Goal: Find contact information: Find contact information

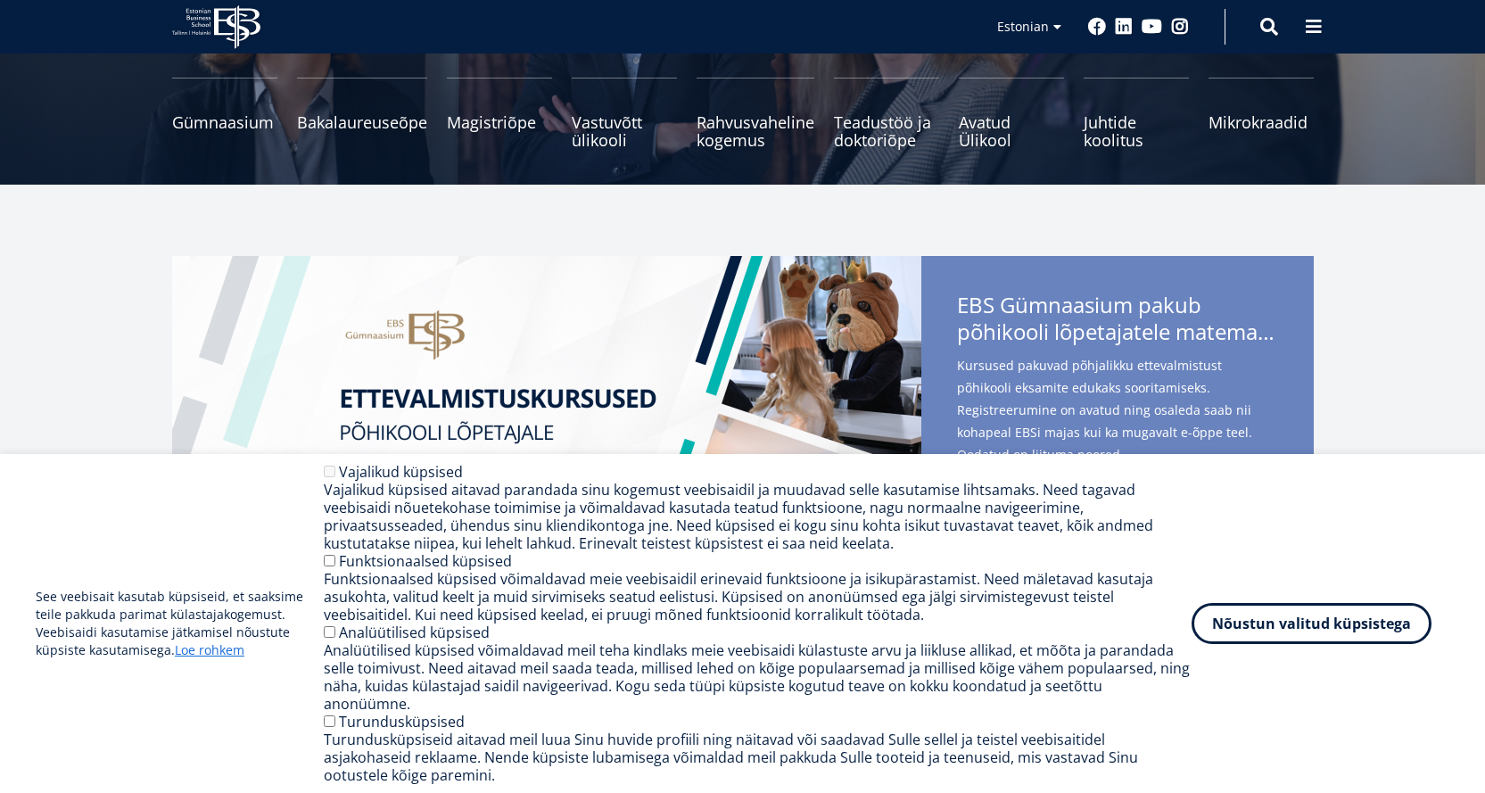
scroll to position [413, 0]
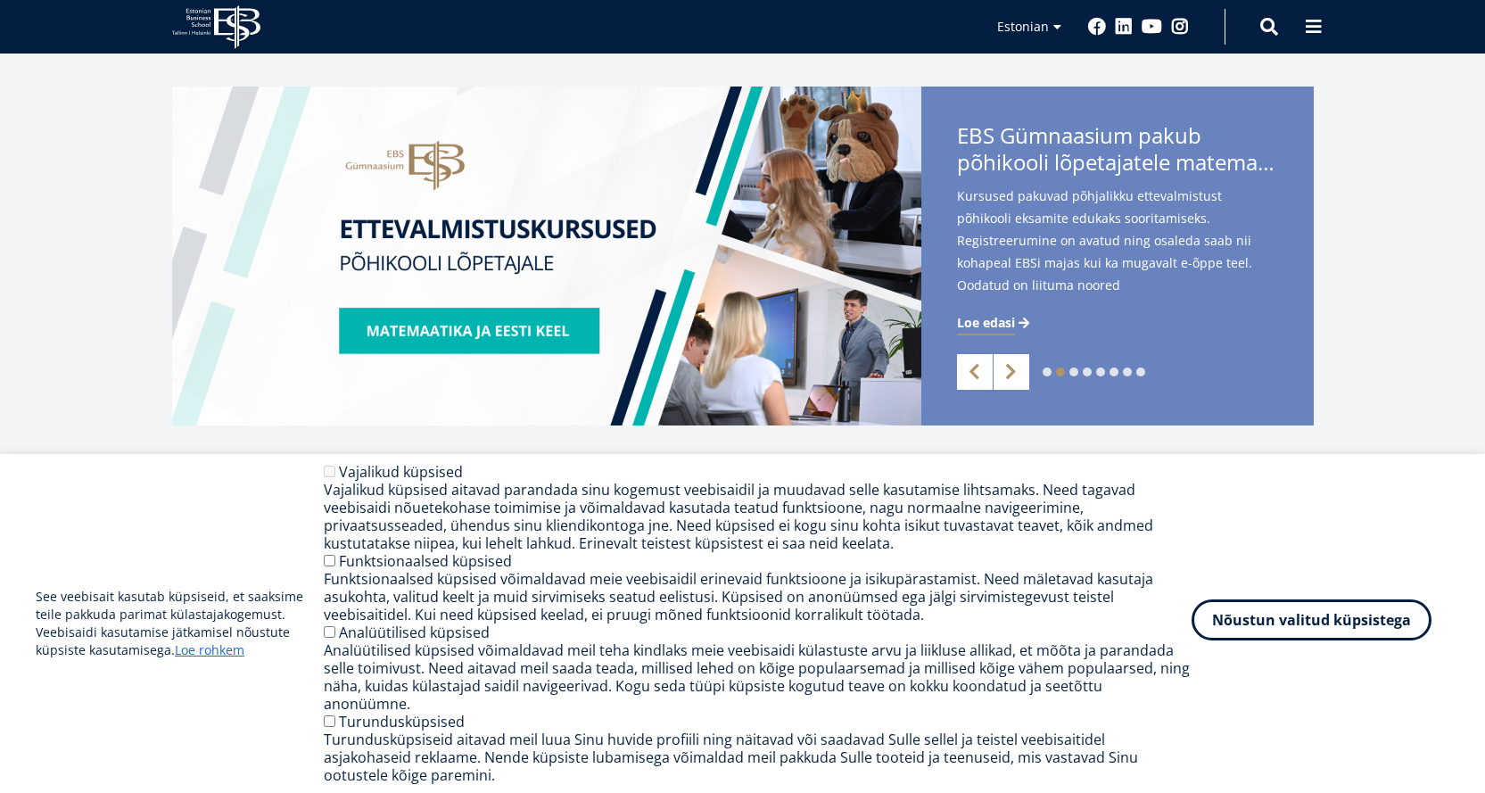
click at [1330, 625] on button "Nõustun valitud küpsistega" at bounding box center [1311, 619] width 240 height 41
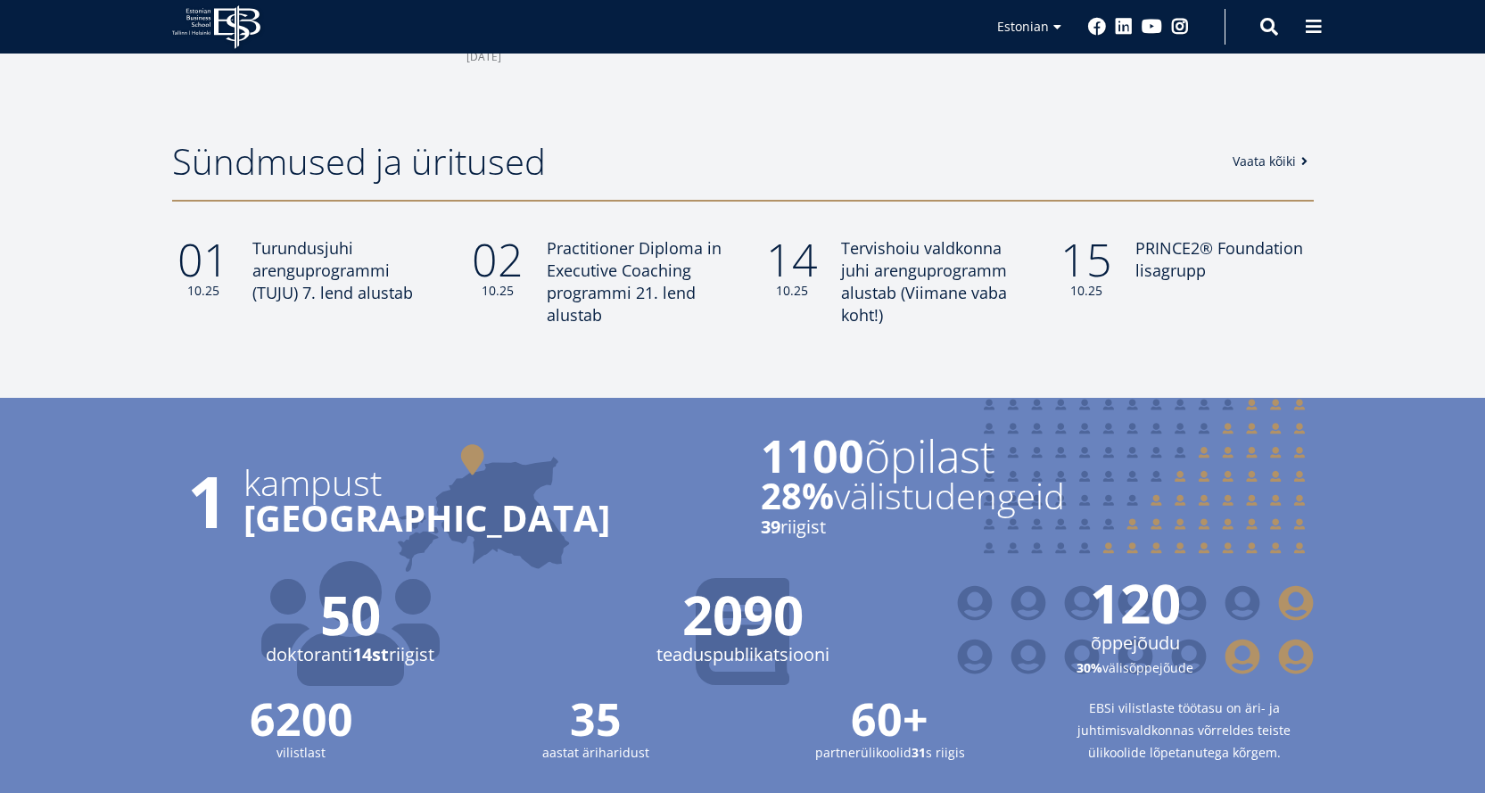
scroll to position [1524, 0]
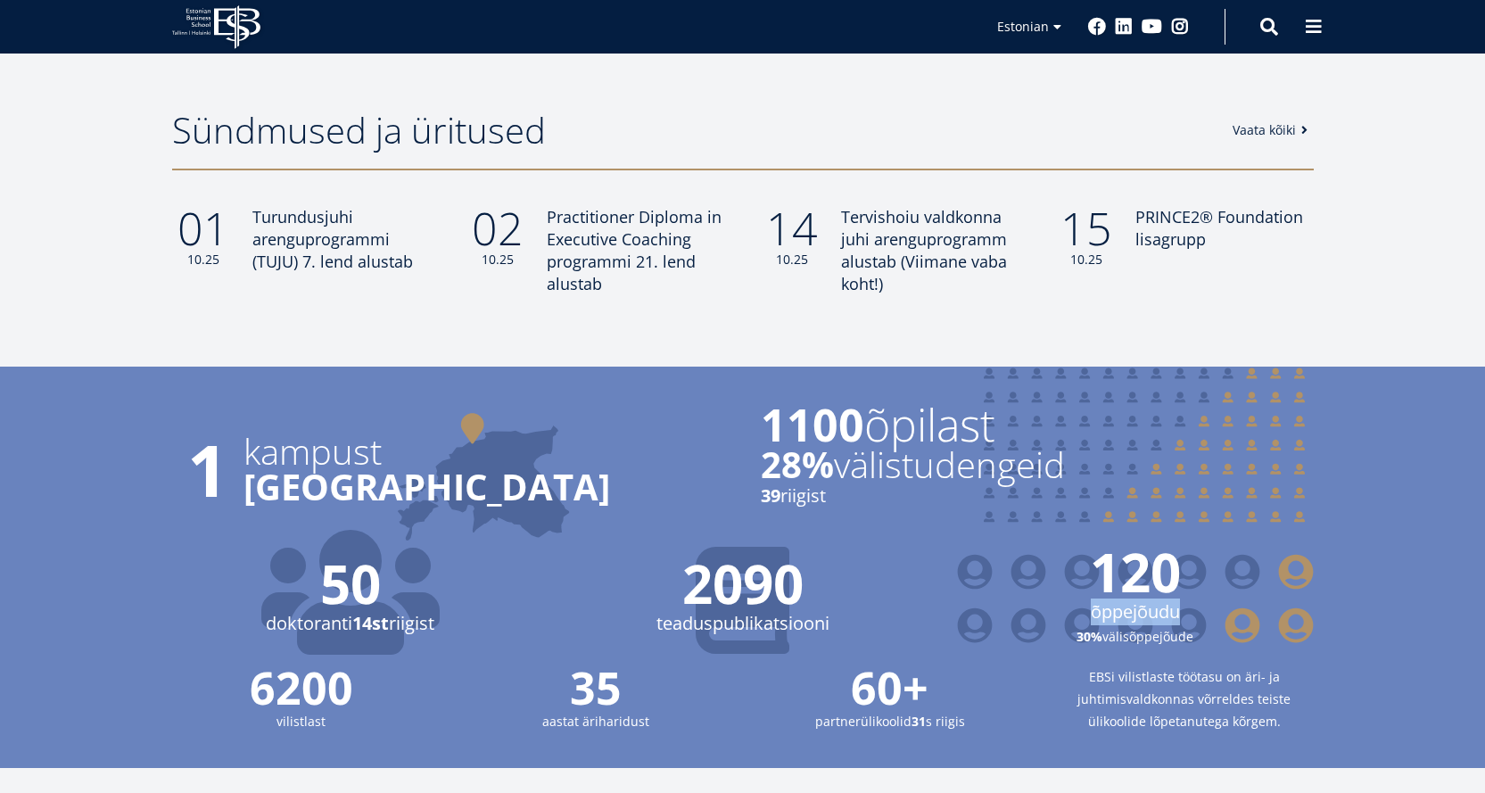
drag, startPoint x: 1471, startPoint y: 566, endPoint x: 1471, endPoint y: 611, distance: 44.6
click at [1471, 611] on div "Background Created with Sketch. Students Created with Sketch." at bounding box center [742, 567] width 1485 height 401
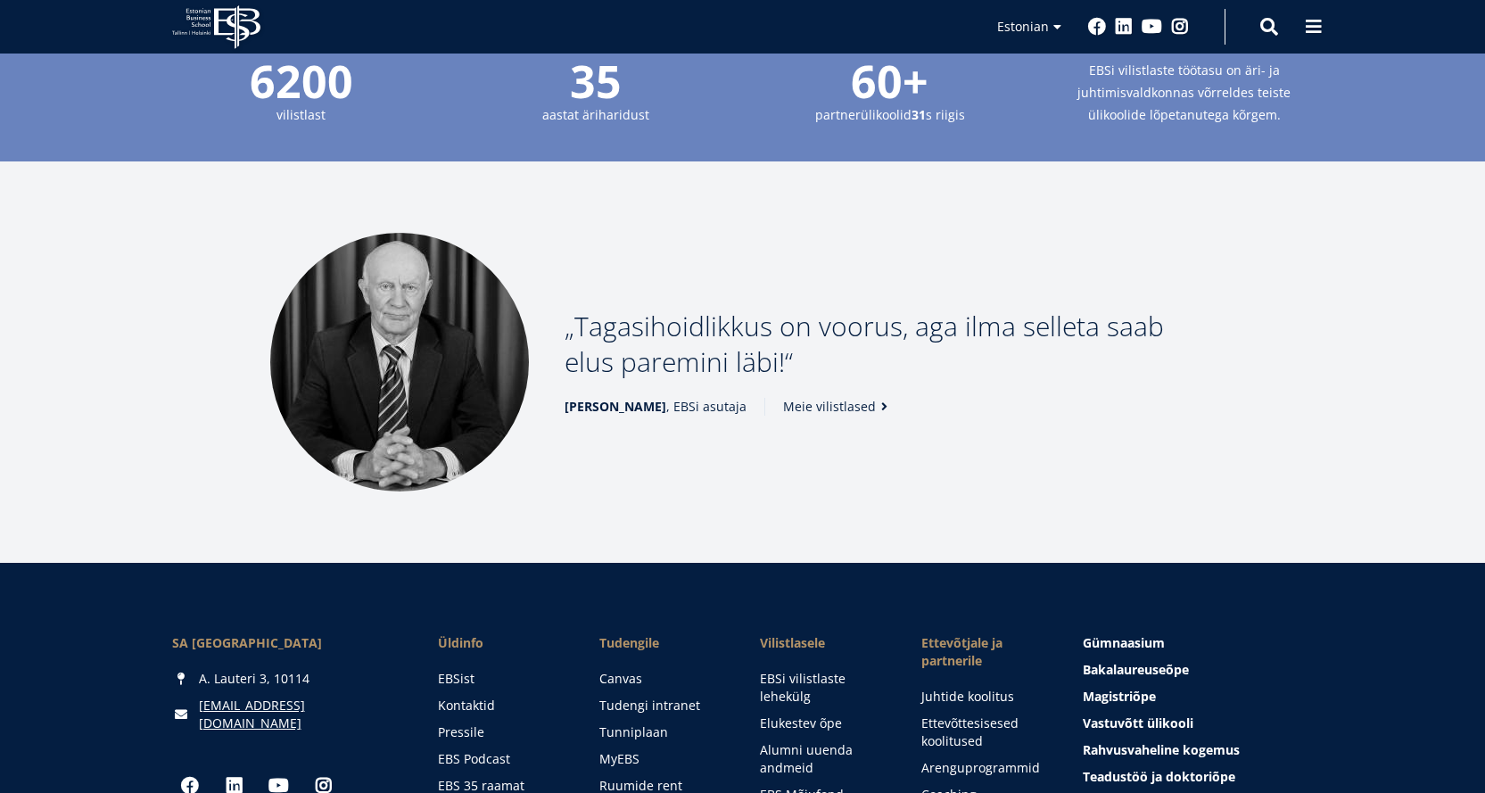
scroll to position [2138, 0]
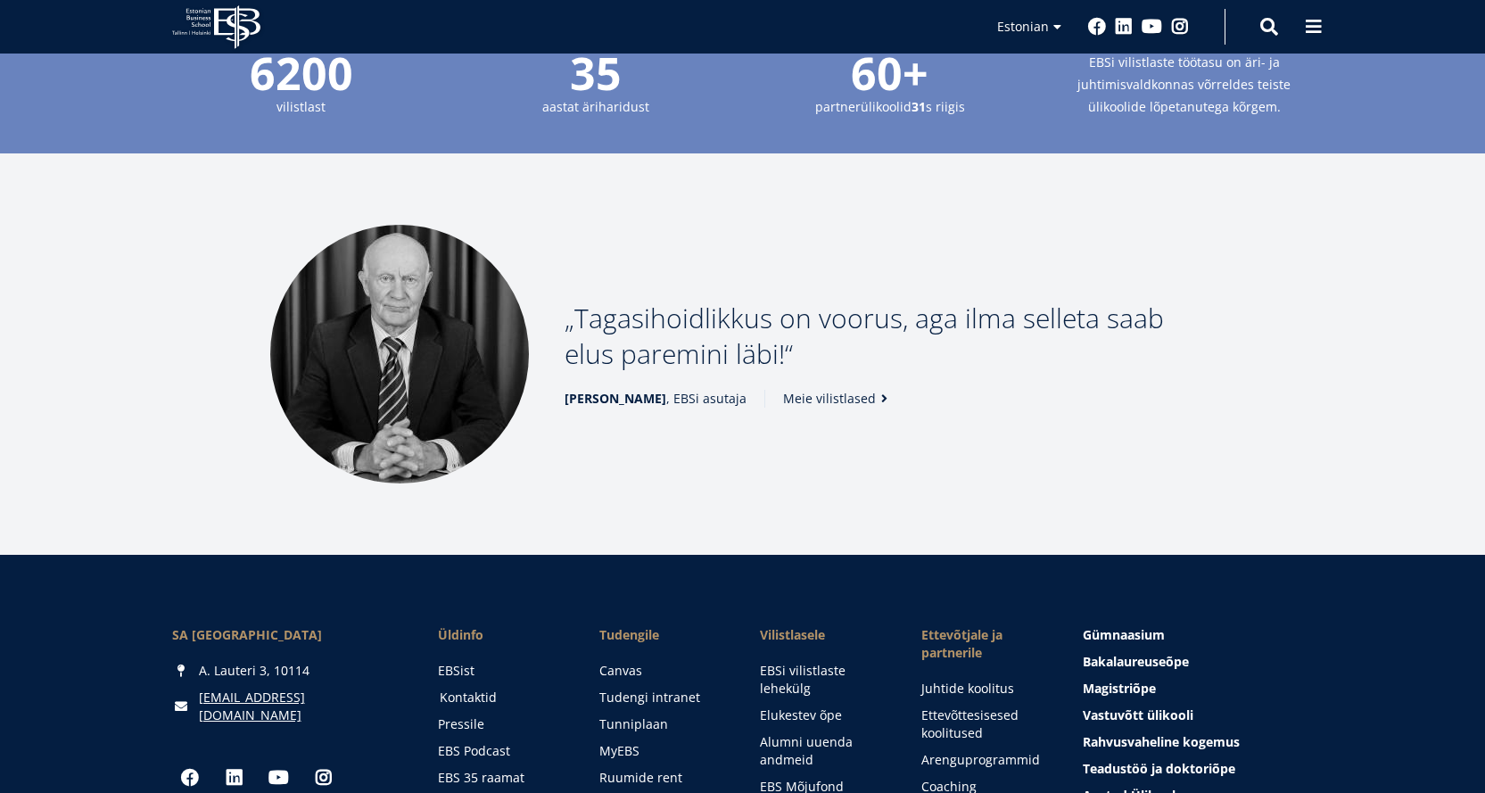
click at [462, 692] on link "Kontaktid" at bounding box center [503, 697] width 126 height 18
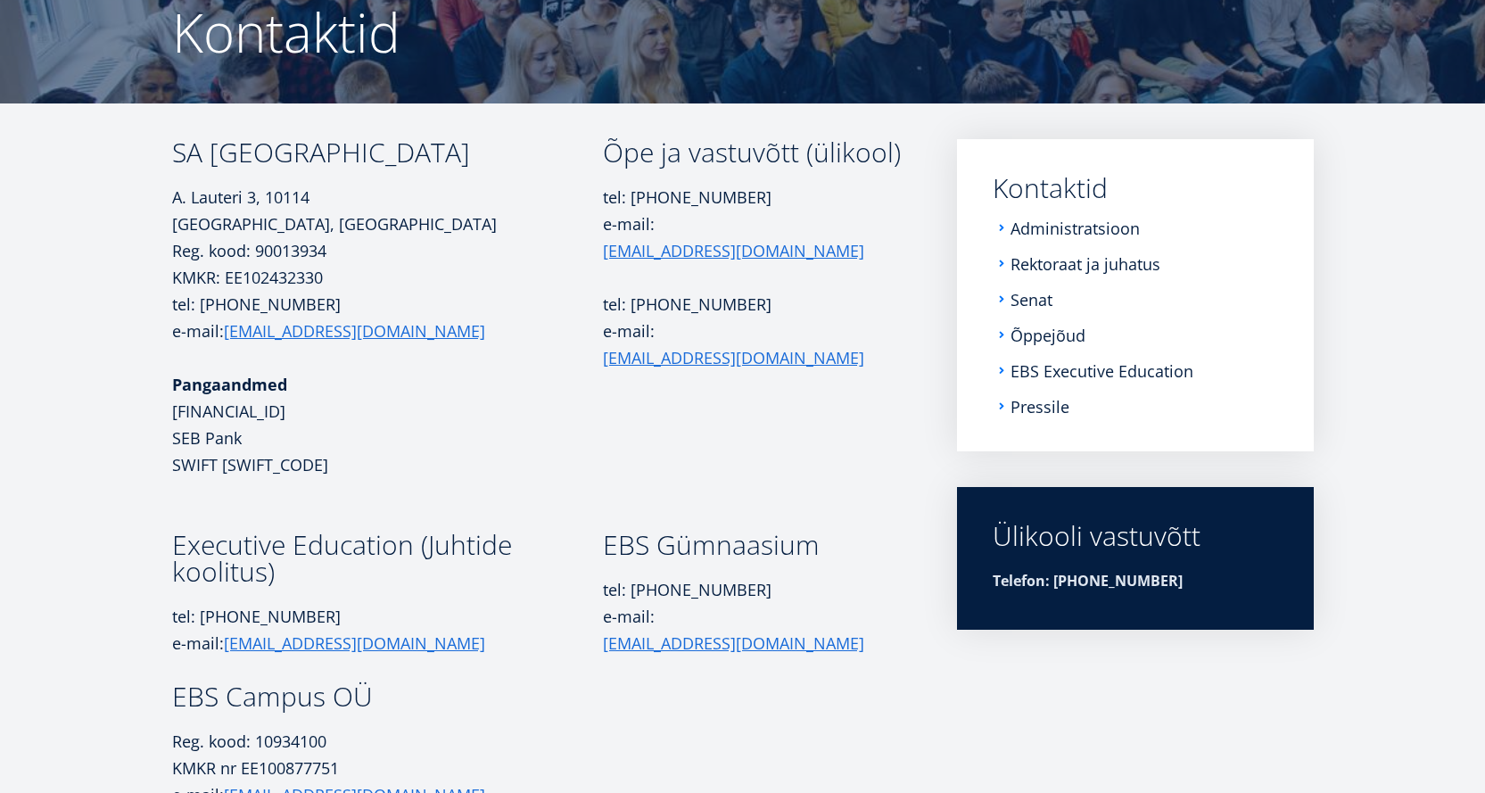
scroll to position [21, 0]
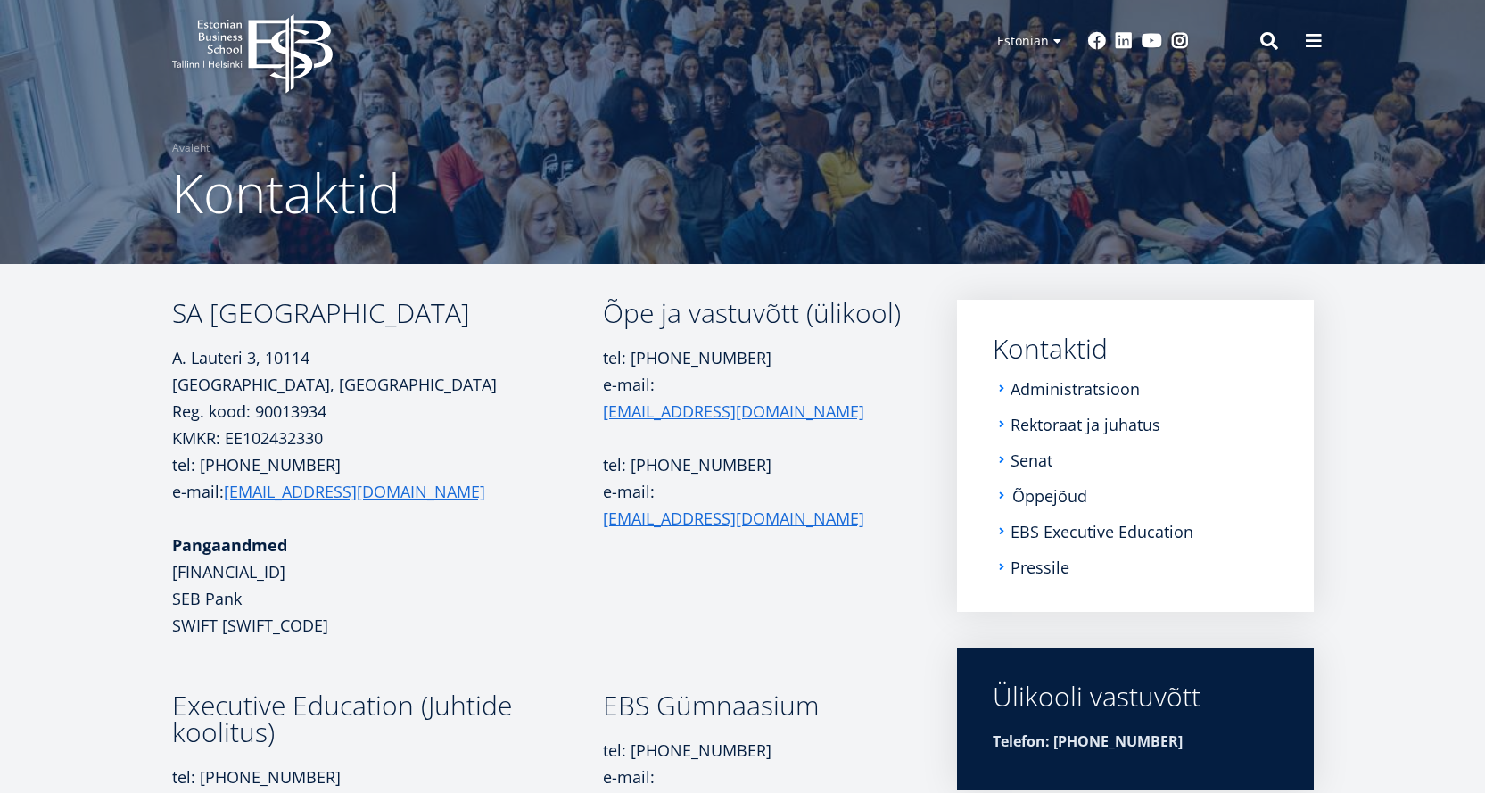
click at [1060, 501] on link "Õppejõud" at bounding box center [1049, 496] width 75 height 18
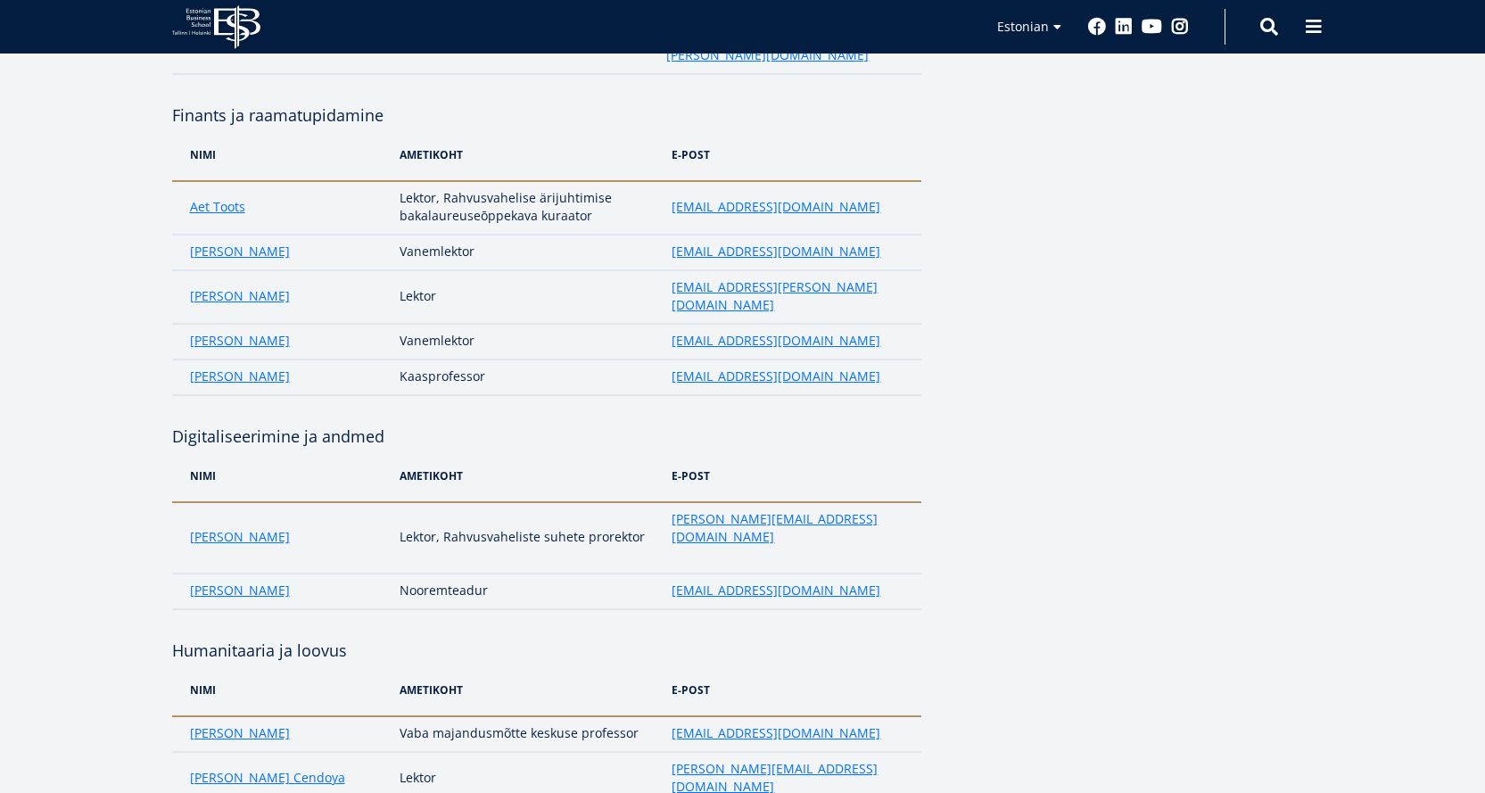
scroll to position [2939, 0]
